Goal: Browse casually: Explore the website without a specific task or goal

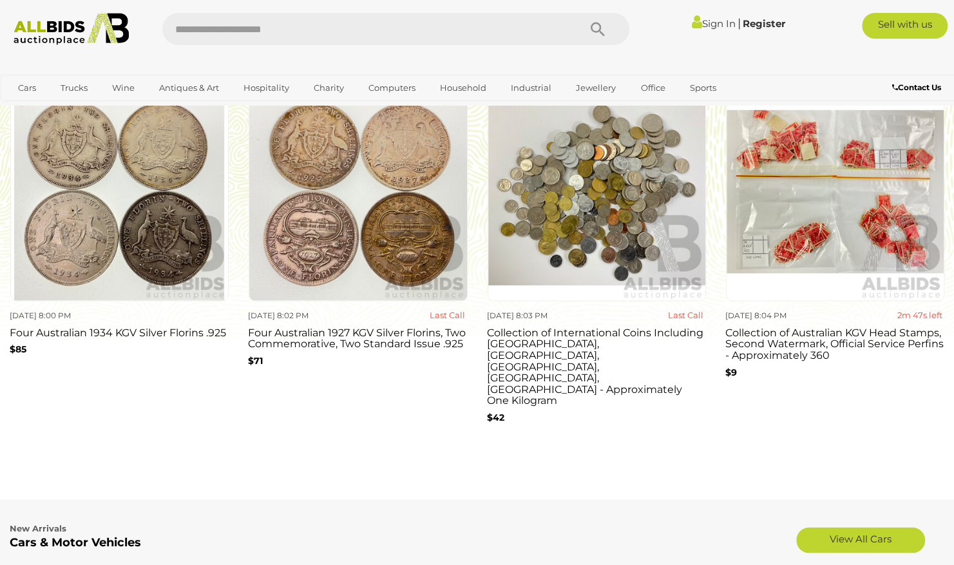
scroll to position [1224, 0]
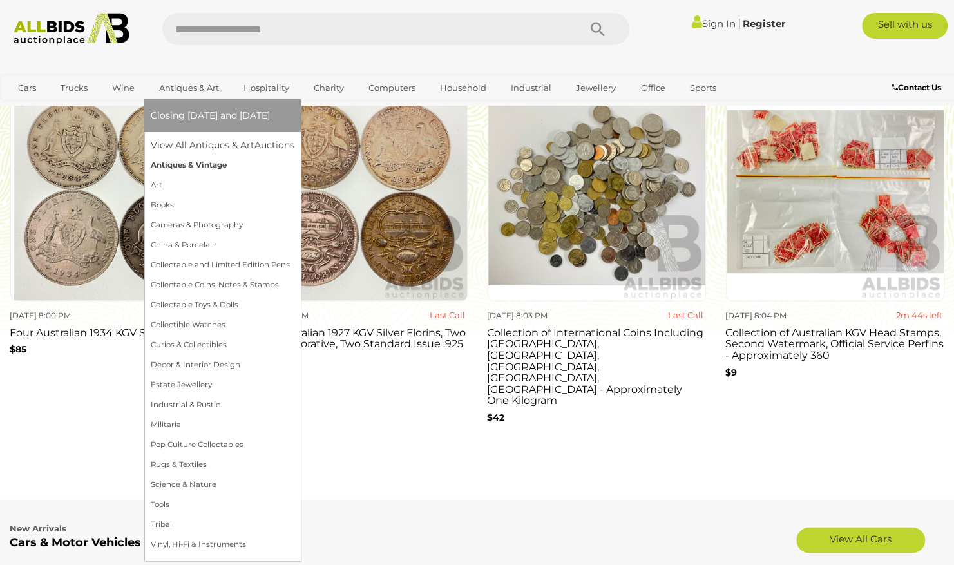
click at [193, 163] on link "Antiques & Vintage" at bounding box center [223, 165] width 144 height 20
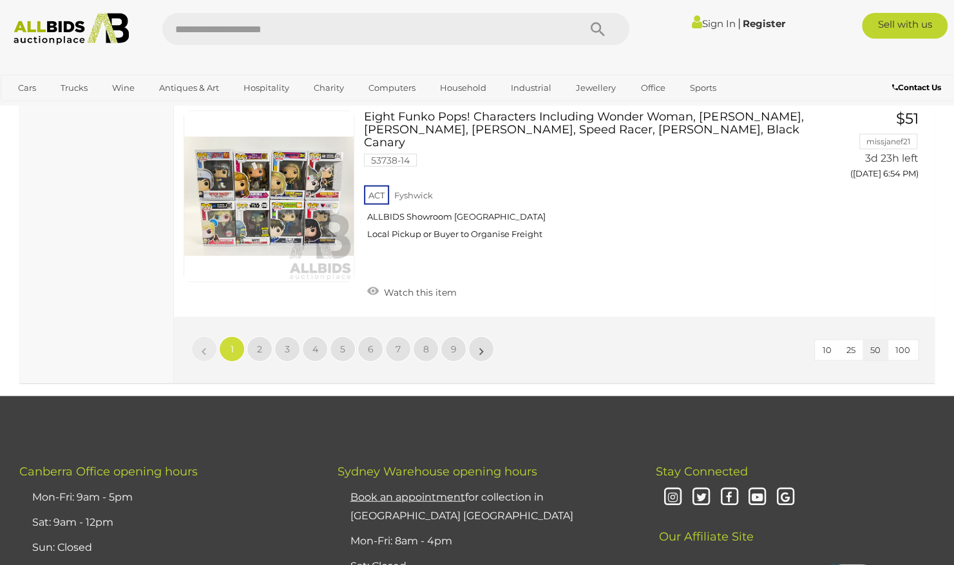
scroll to position [10053, 0]
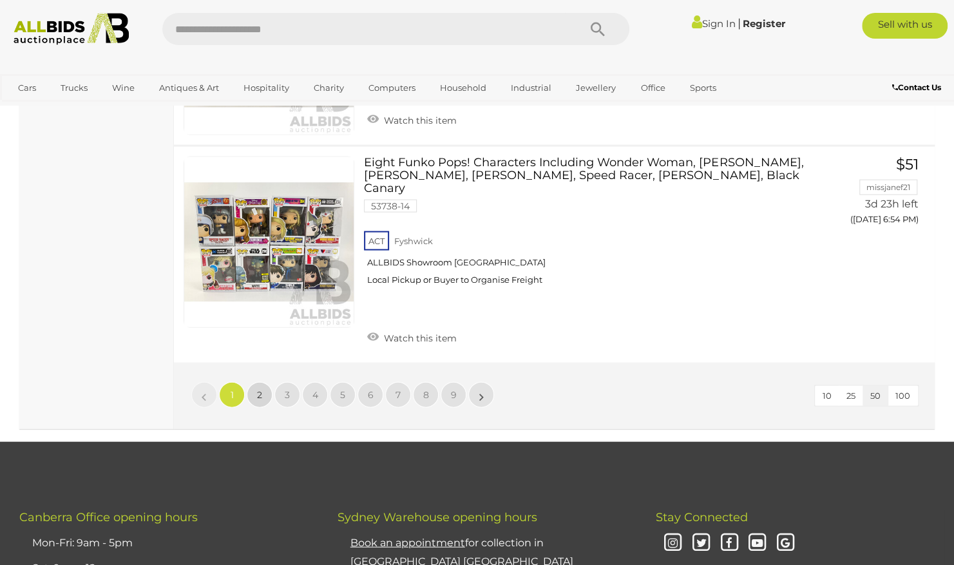
click at [260, 382] on link "2" at bounding box center [260, 395] width 26 height 26
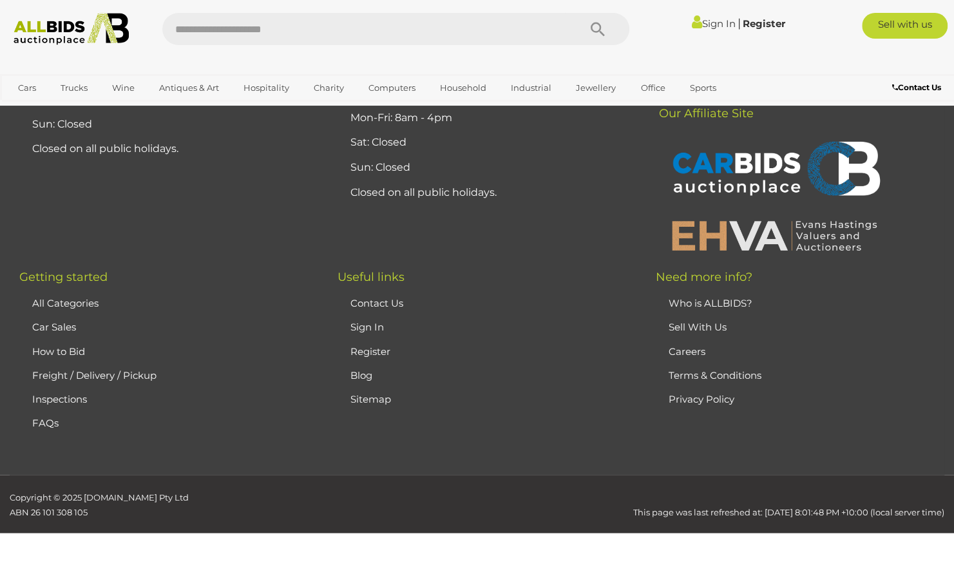
scroll to position [173, 0]
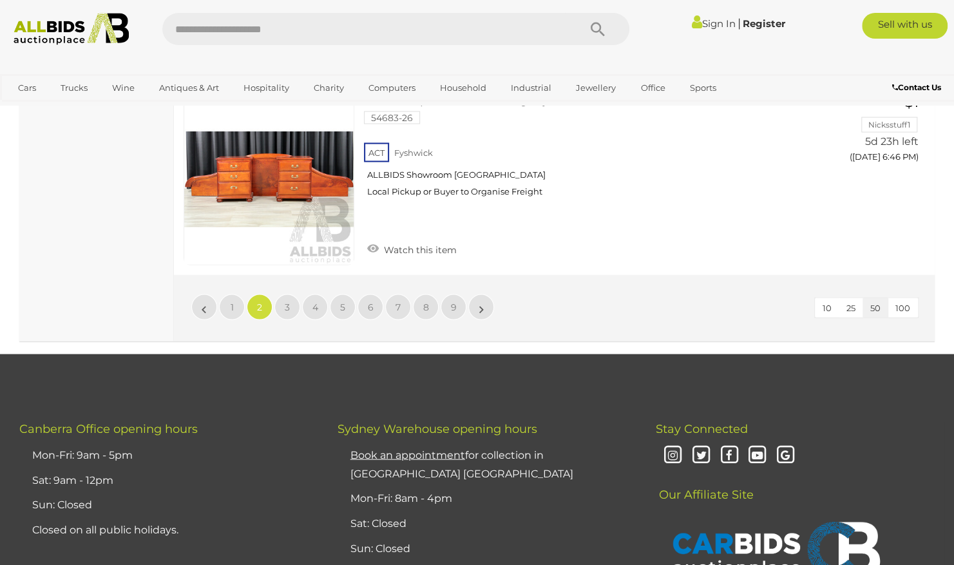
scroll to position [10033, 0]
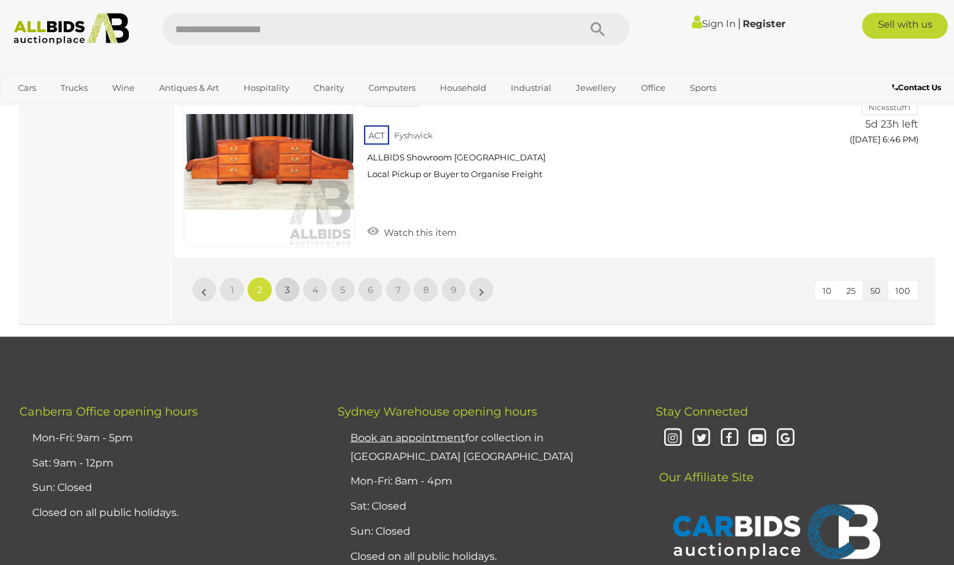
click at [286, 284] on span "3" at bounding box center [287, 290] width 5 height 12
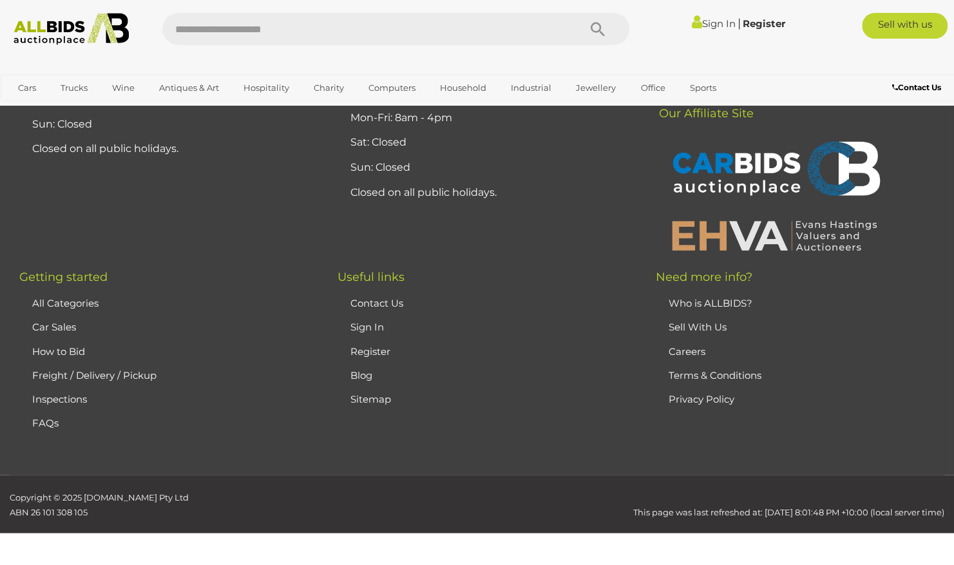
scroll to position [173, 0]
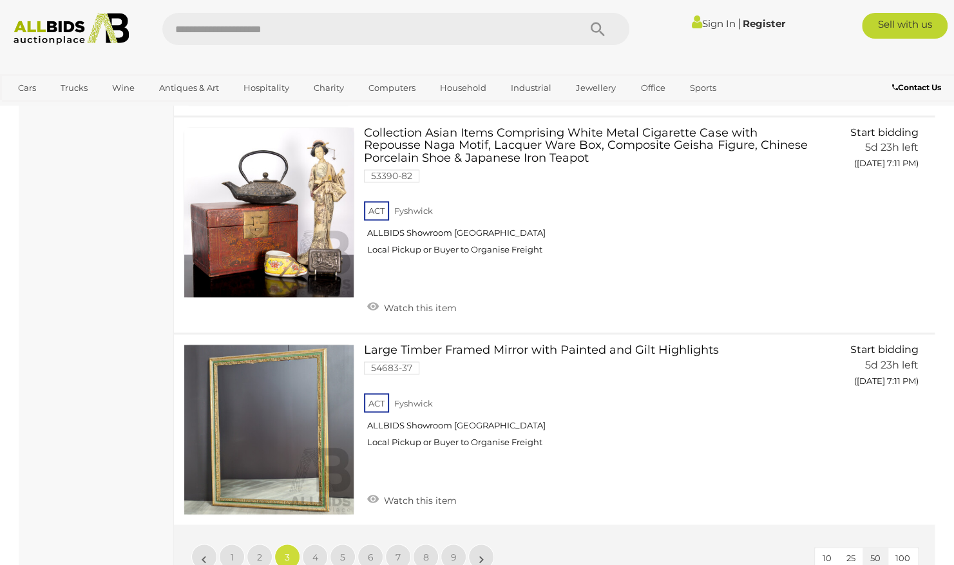
scroll to position [9775, 0]
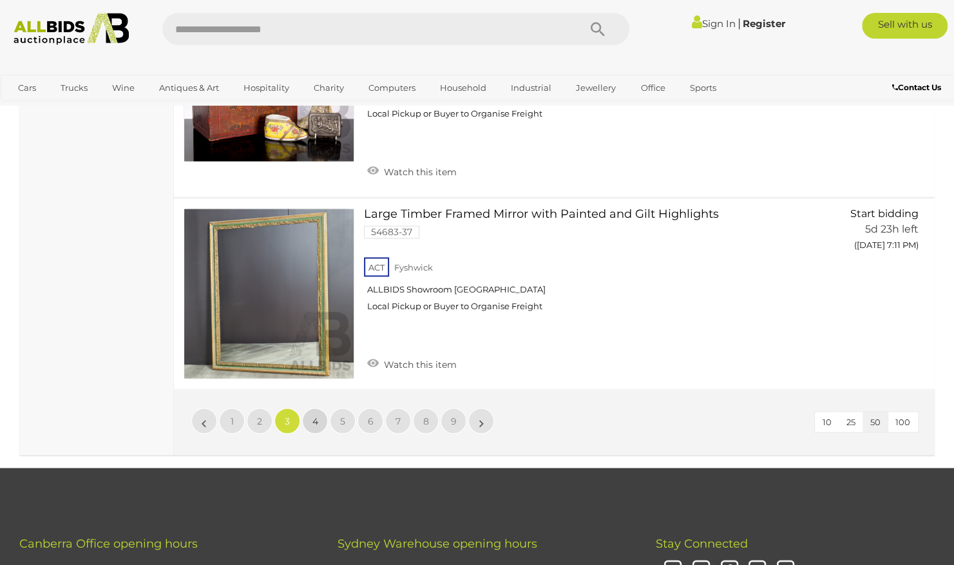
click at [316, 415] on span "4" at bounding box center [316, 421] width 6 height 12
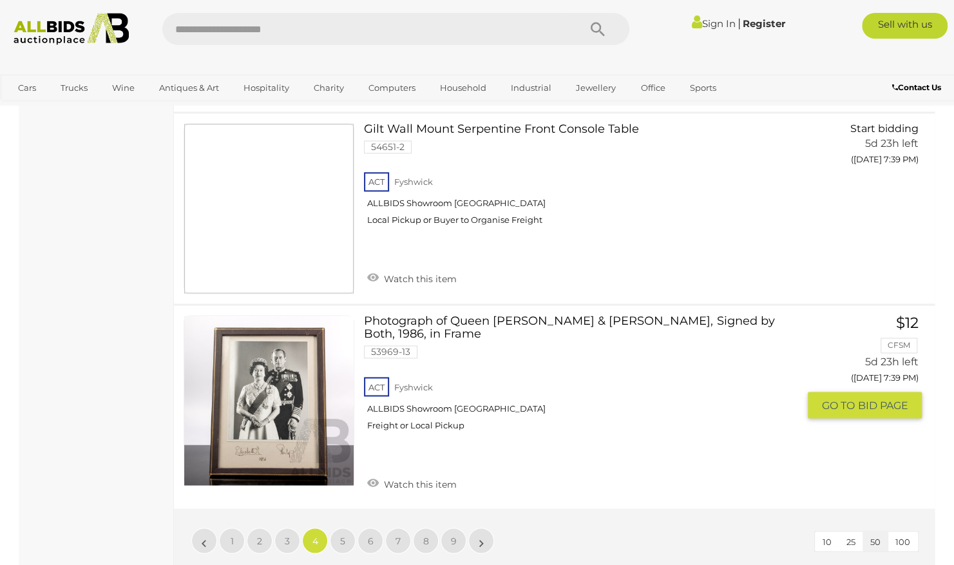
scroll to position [9646, 0]
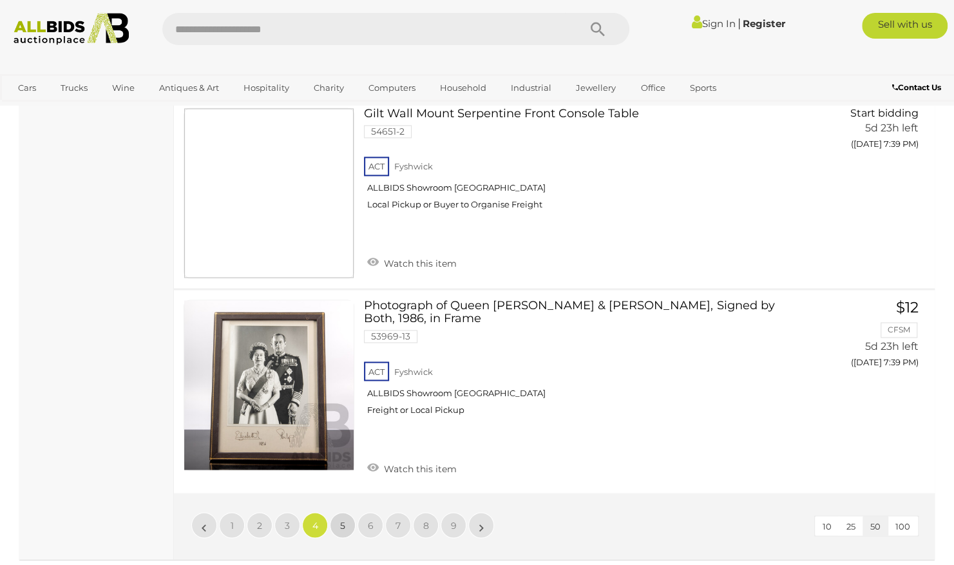
click at [343, 519] on span "5" at bounding box center [342, 525] width 5 height 12
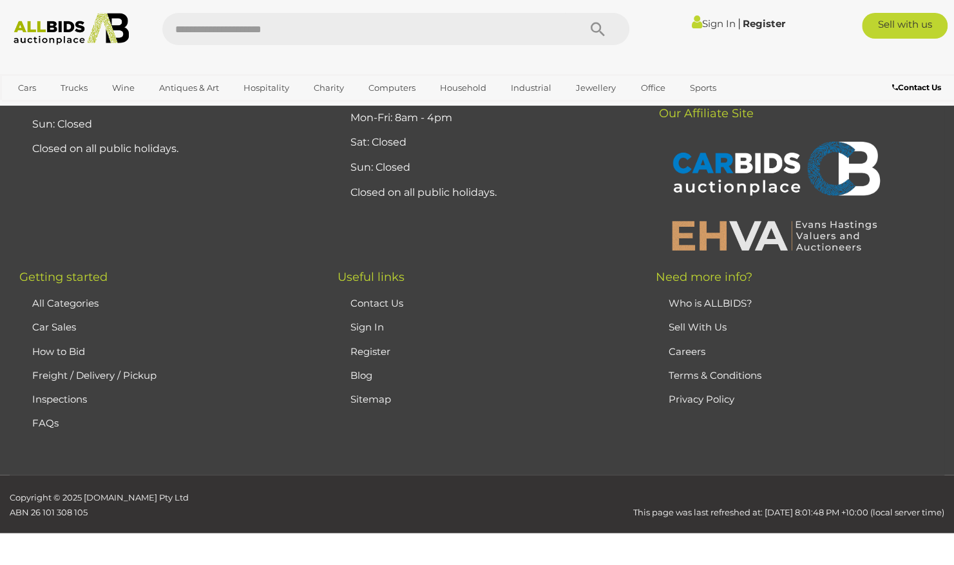
scroll to position [173, 0]
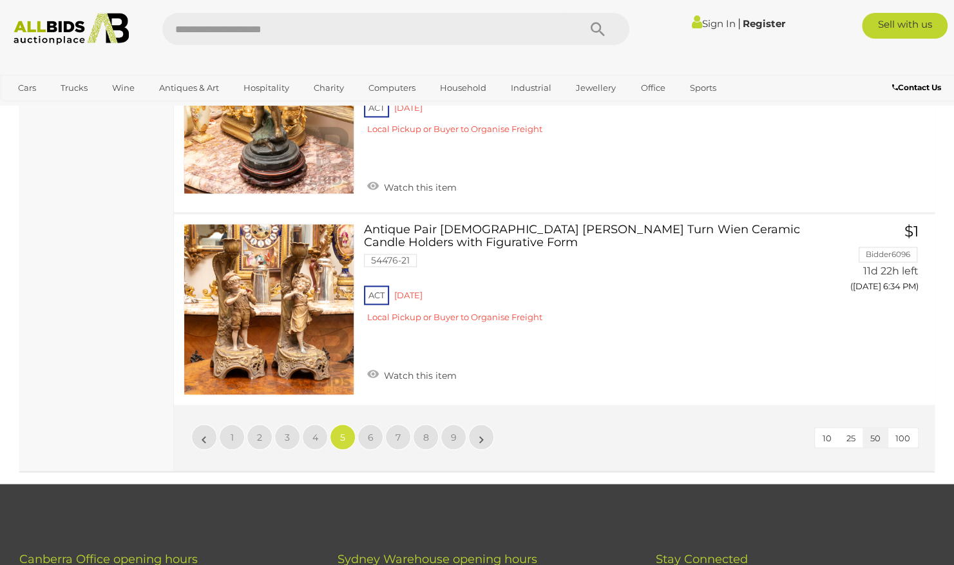
scroll to position [9646, 0]
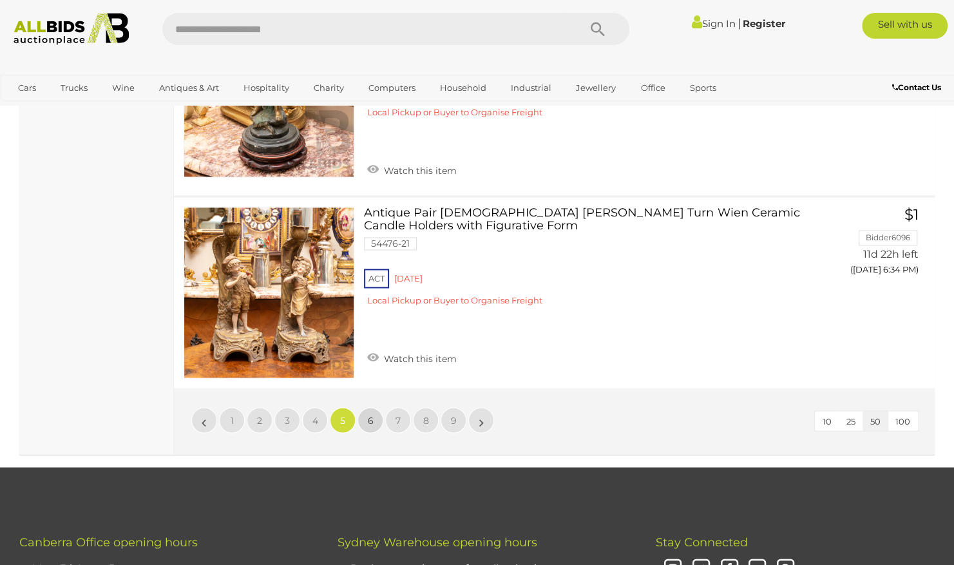
click at [372, 414] on span "6" at bounding box center [371, 420] width 6 height 12
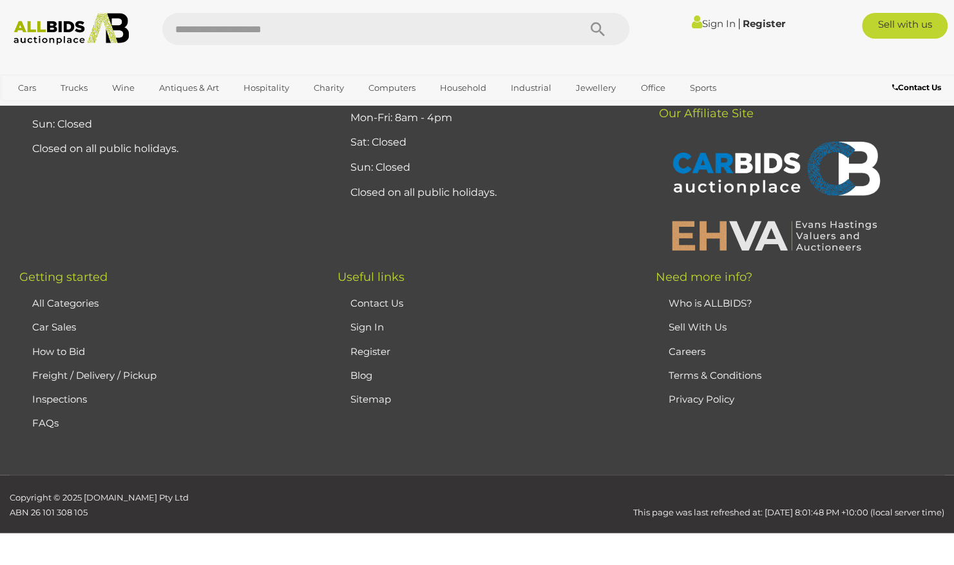
scroll to position [173, 0]
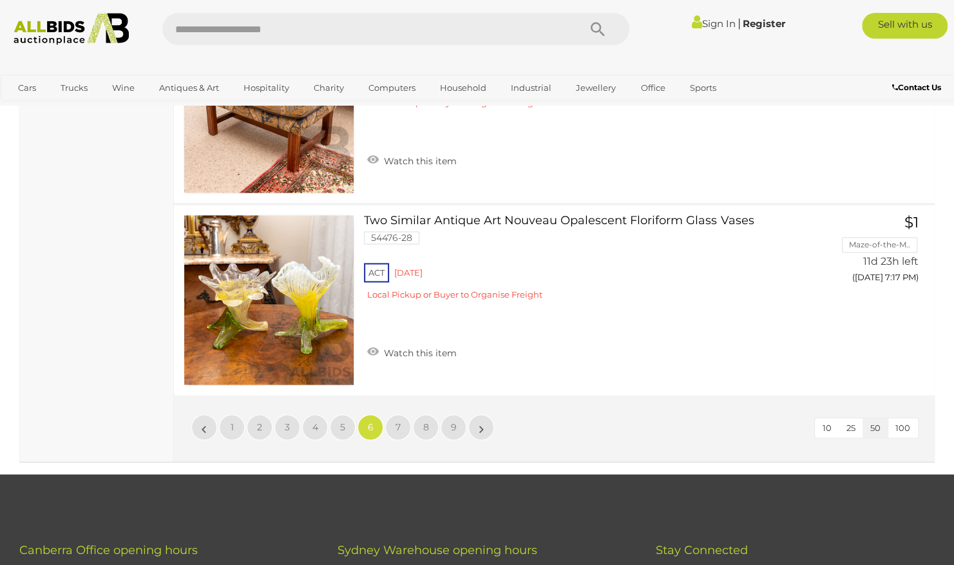
scroll to position [9517, 0]
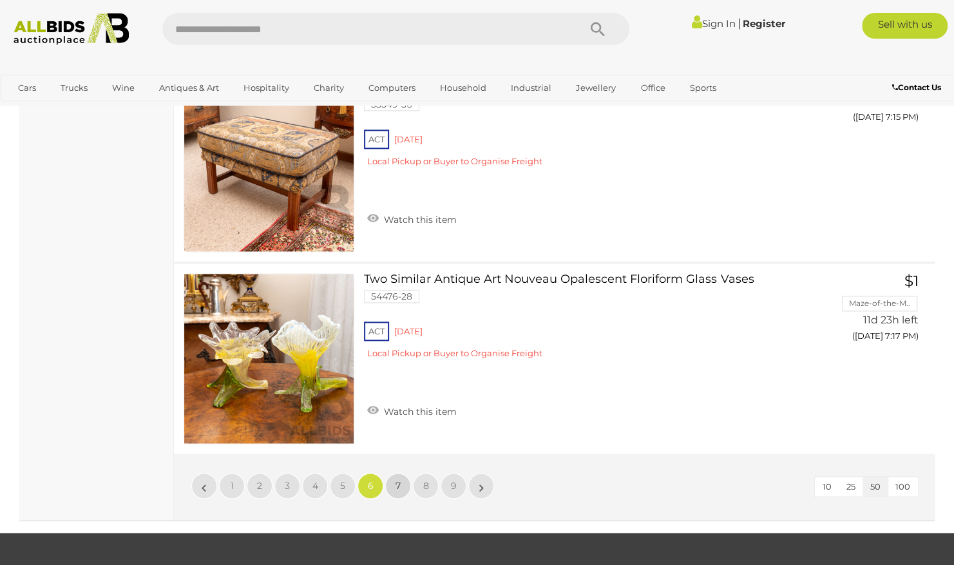
click at [401, 480] on span "7" at bounding box center [398, 486] width 5 height 12
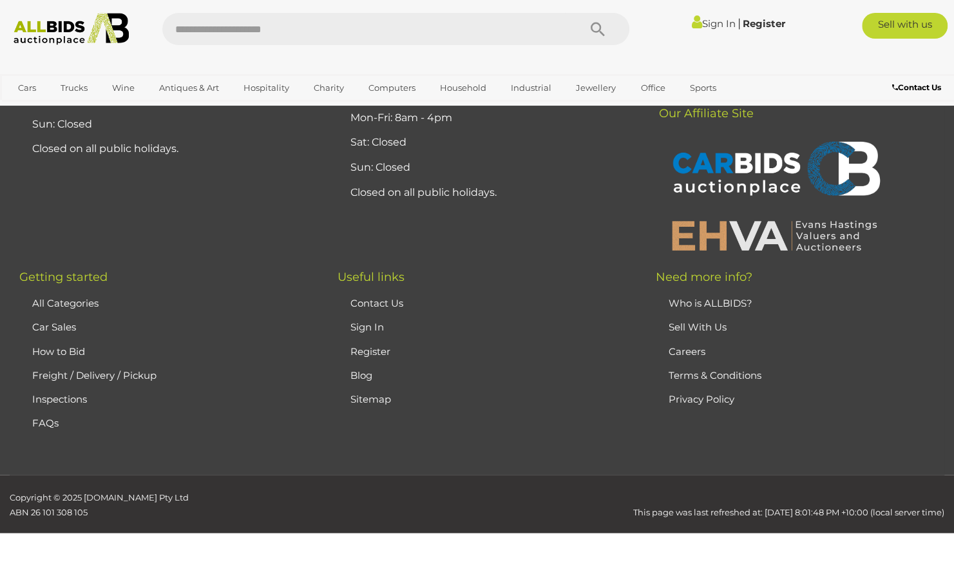
scroll to position [173, 0]
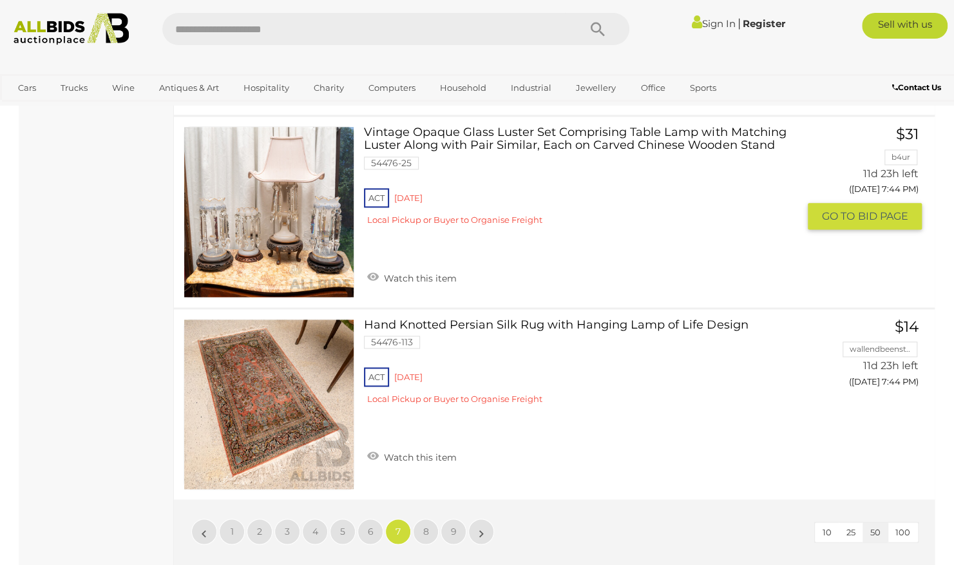
scroll to position [9517, 0]
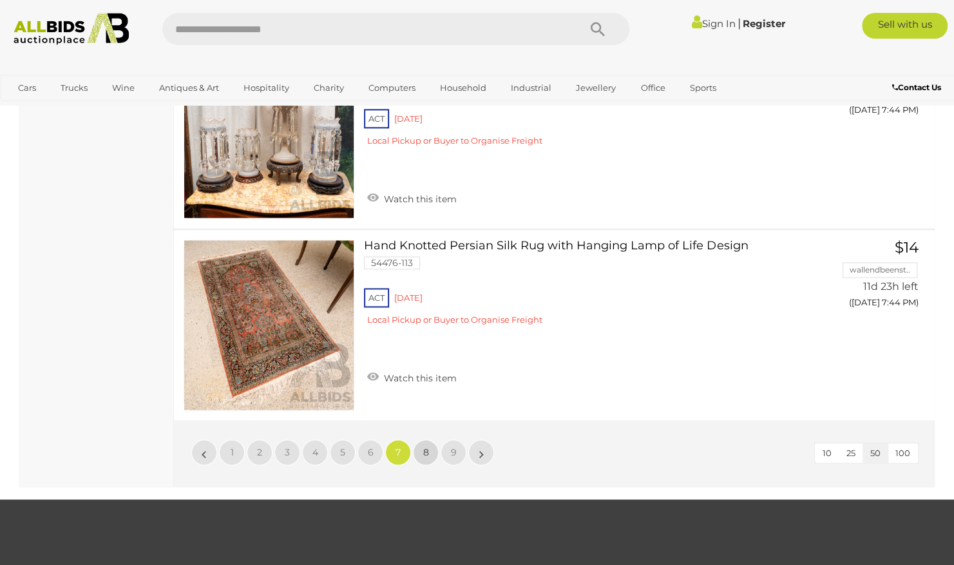
click at [427, 447] on span "8" at bounding box center [426, 453] width 6 height 12
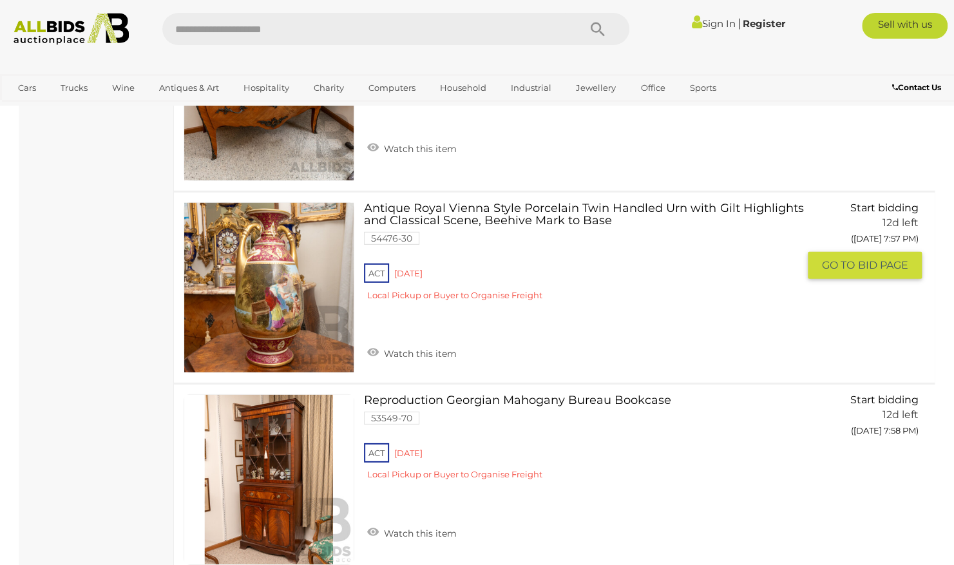
scroll to position [4961, 0]
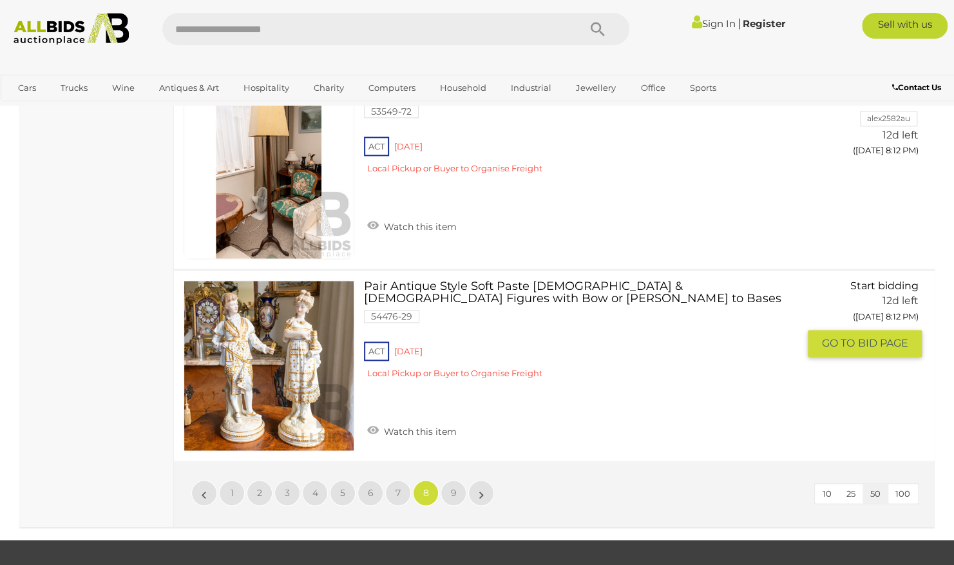
scroll to position [9517, 0]
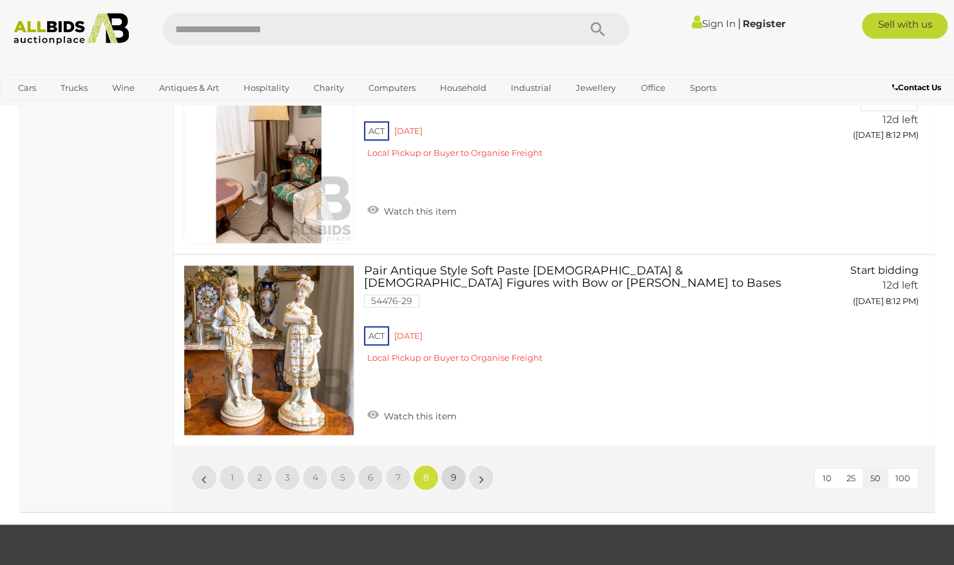
drag, startPoint x: 450, startPoint y: 463, endPoint x: 486, endPoint y: 430, distance: 48.8
click at [449, 465] on link "9" at bounding box center [454, 478] width 26 height 26
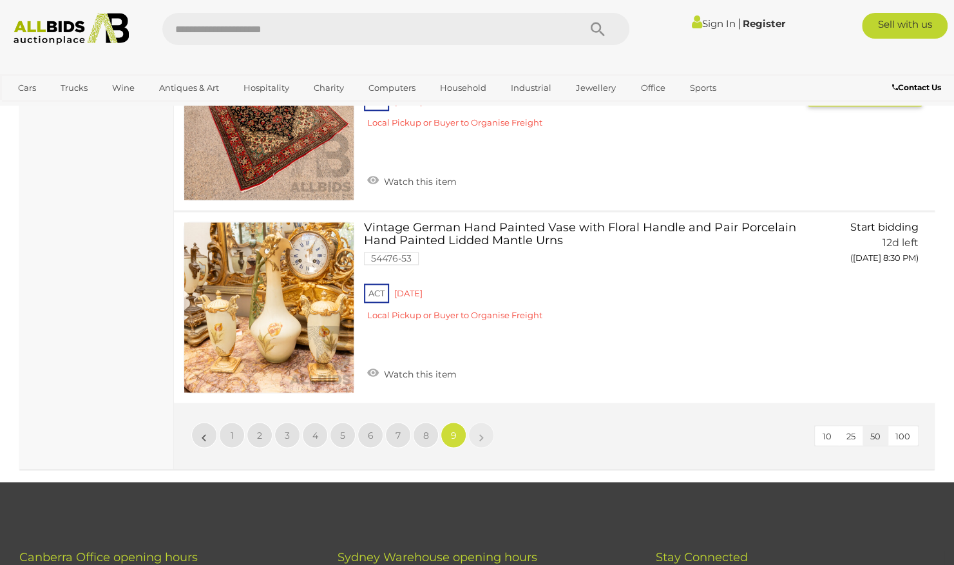
scroll to position [3975, 0]
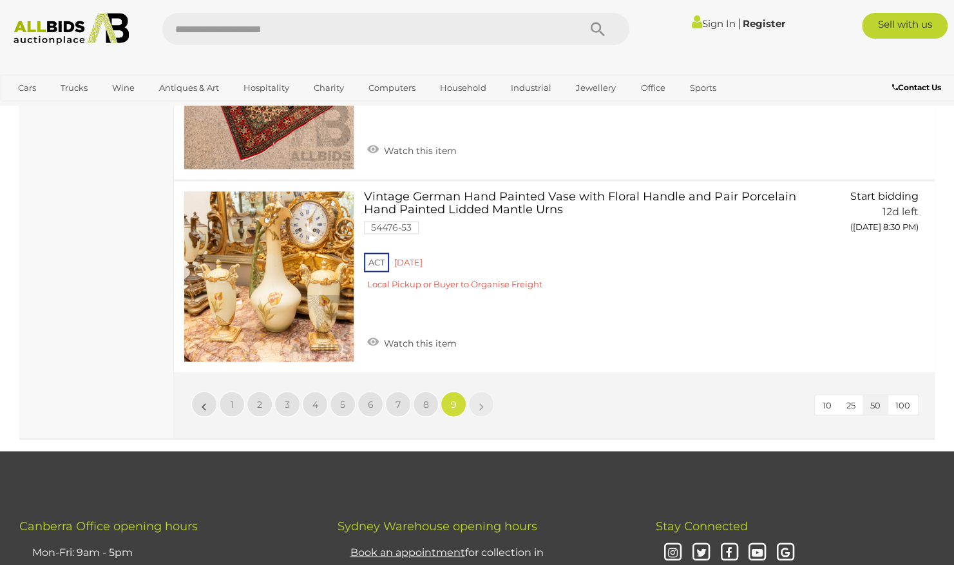
click at [483, 400] on li "»" at bounding box center [481, 404] width 25 height 26
click at [284, 29] on input "text" at bounding box center [364, 29] width 404 height 32
type input "*******"
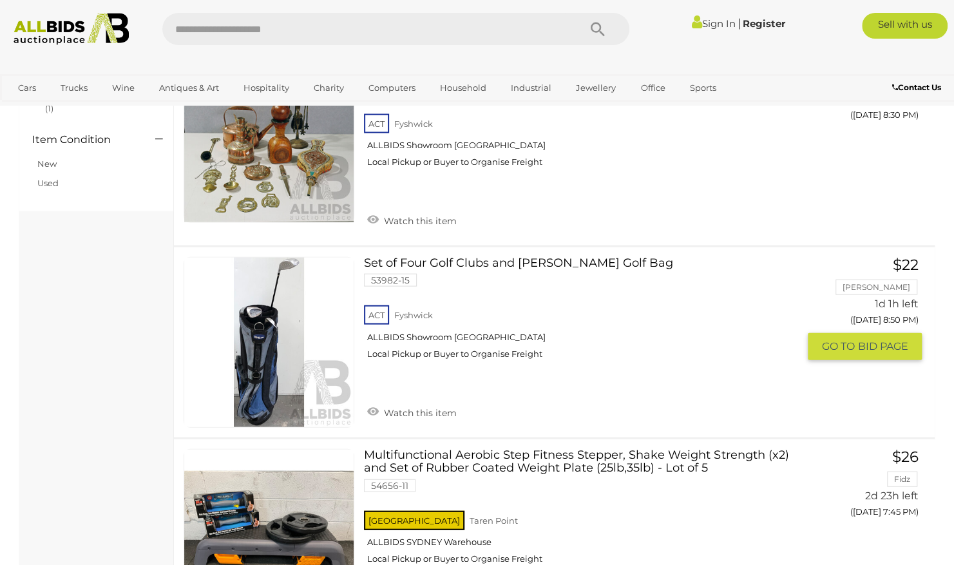
scroll to position [1611, 0]
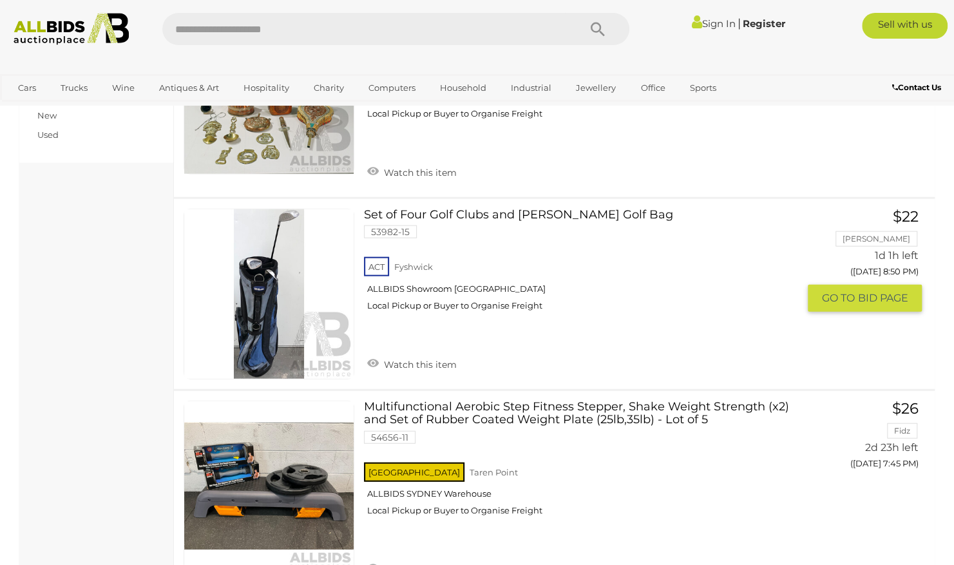
click at [278, 245] on link at bounding box center [269, 294] width 171 height 171
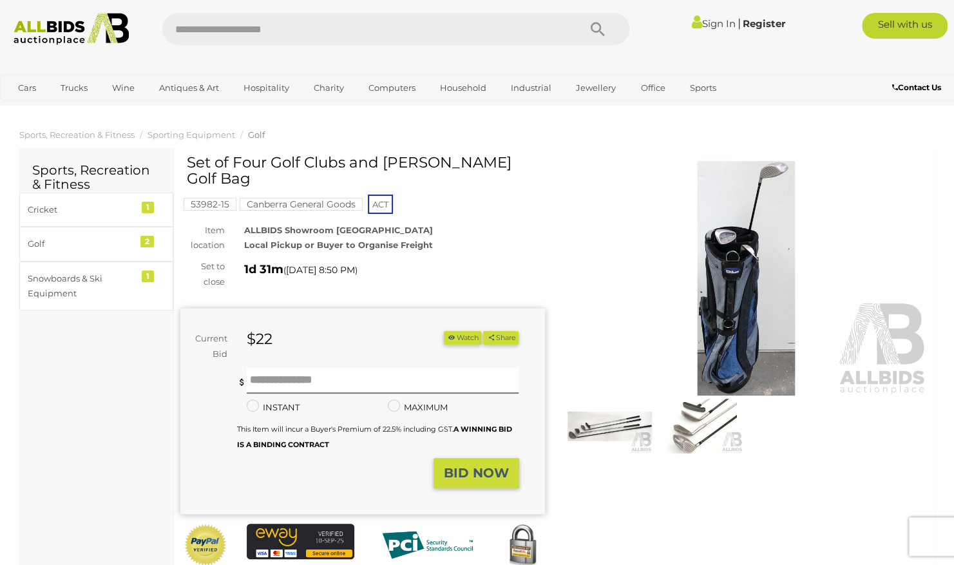
click at [737, 248] on img at bounding box center [747, 278] width 365 height 235
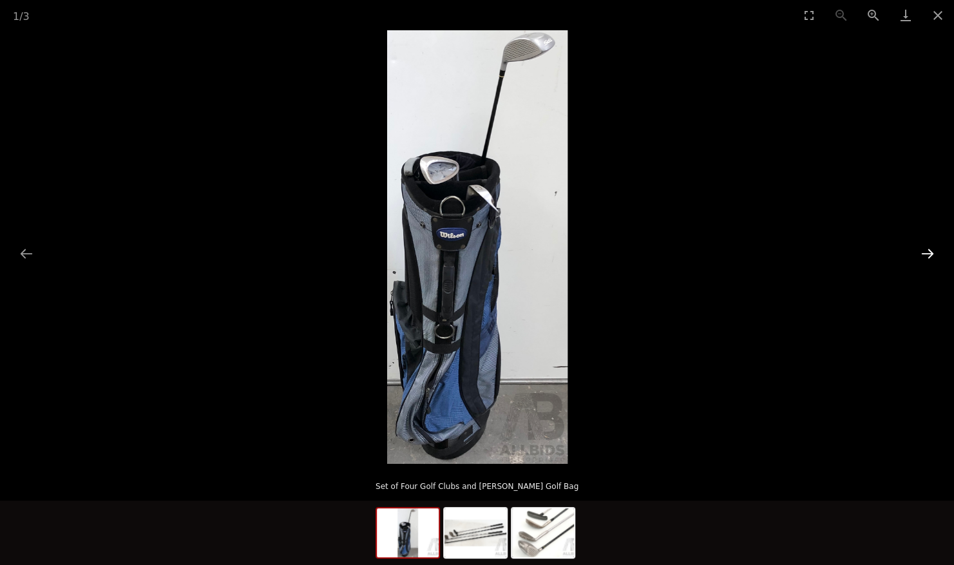
click at [925, 251] on button "Next slide" at bounding box center [927, 253] width 27 height 25
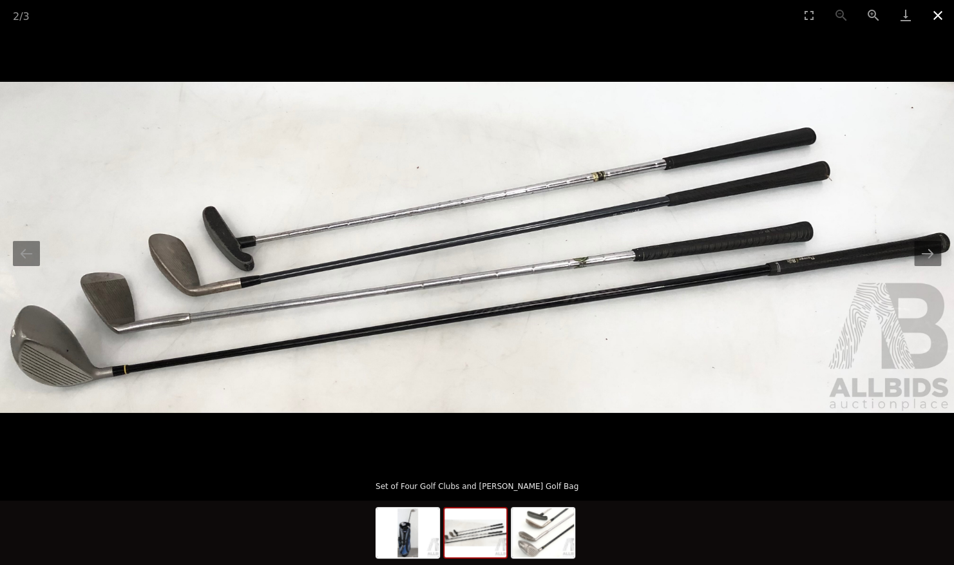
click at [938, 12] on button "Close gallery" at bounding box center [938, 15] width 32 height 30
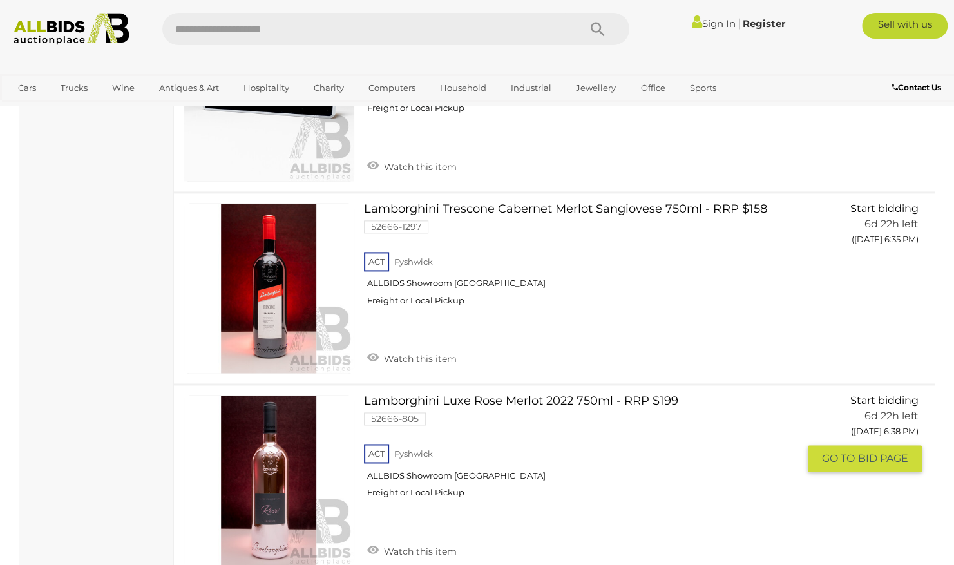
scroll to position [6753, 0]
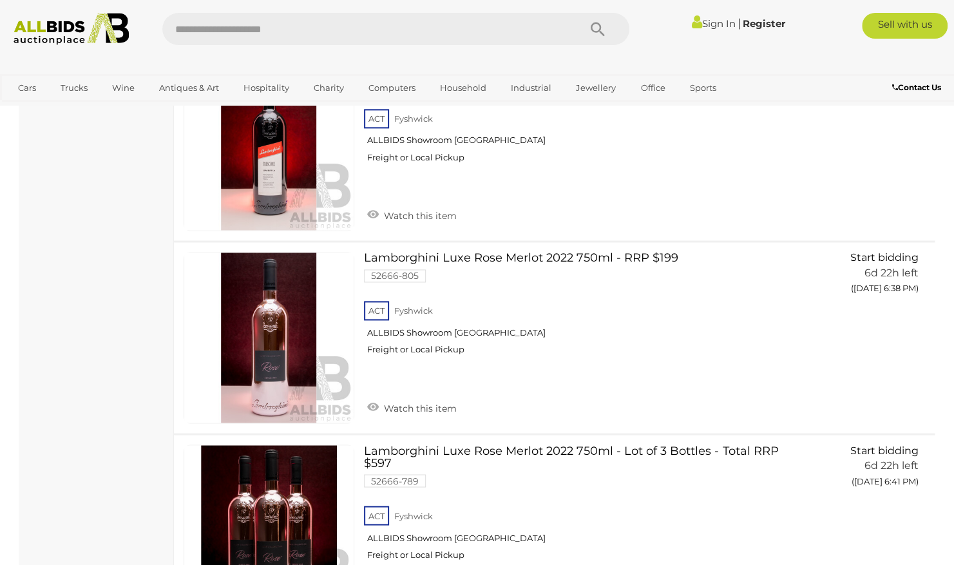
click at [322, 24] on input "text" at bounding box center [364, 29] width 404 height 32
type input "*****"
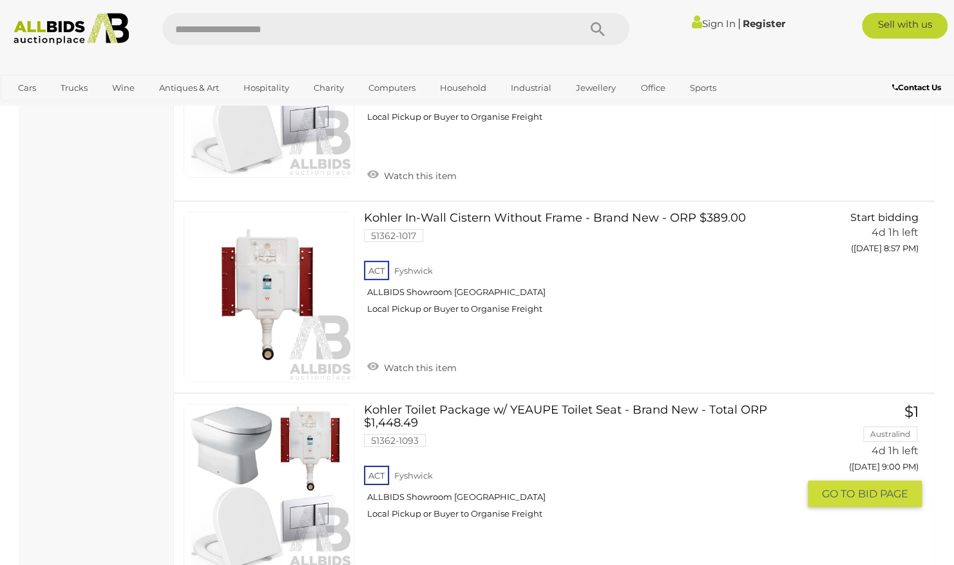
scroll to position [5105, 0]
